Goal: Information Seeking & Learning: Check status

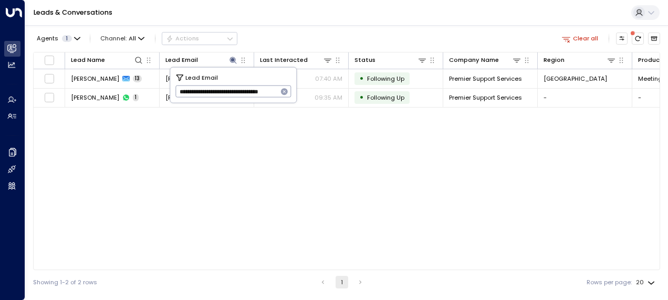
click at [288, 89] on icon "button" at bounding box center [284, 92] width 8 height 8
click at [238, 90] on input "text" at bounding box center [233, 91] width 116 height 17
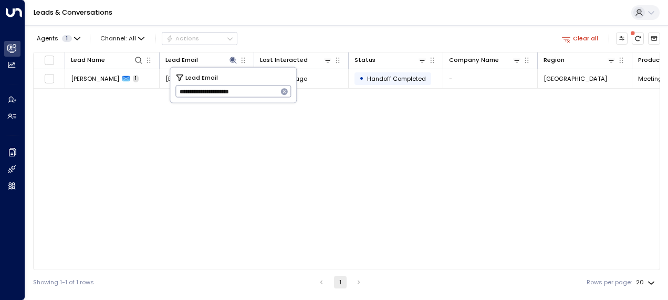
type input "**********"
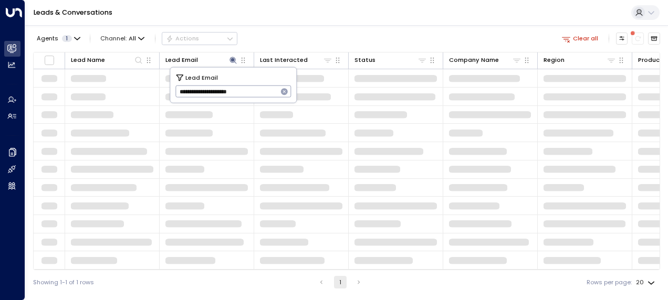
click at [339, 75] on td at bounding box center [301, 78] width 94 height 18
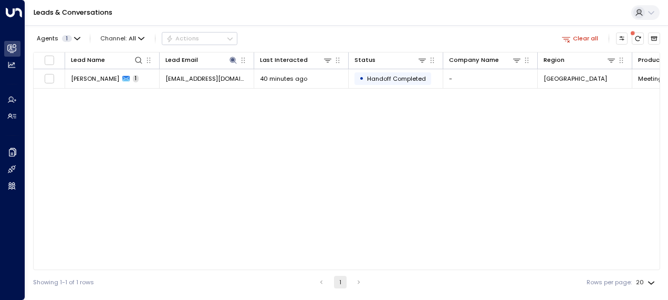
click at [339, 75] on div "40 minutes ago" at bounding box center [301, 79] width 82 height 8
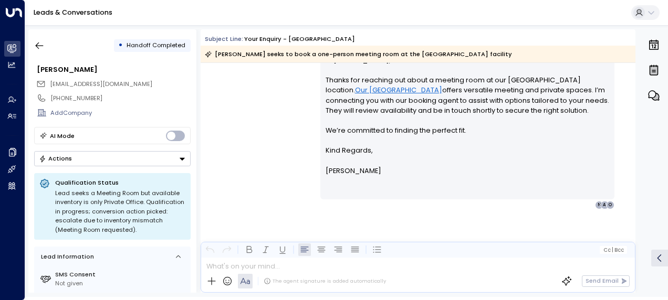
scroll to position [232, 0]
